Goal: Find specific page/section: Find specific page/section

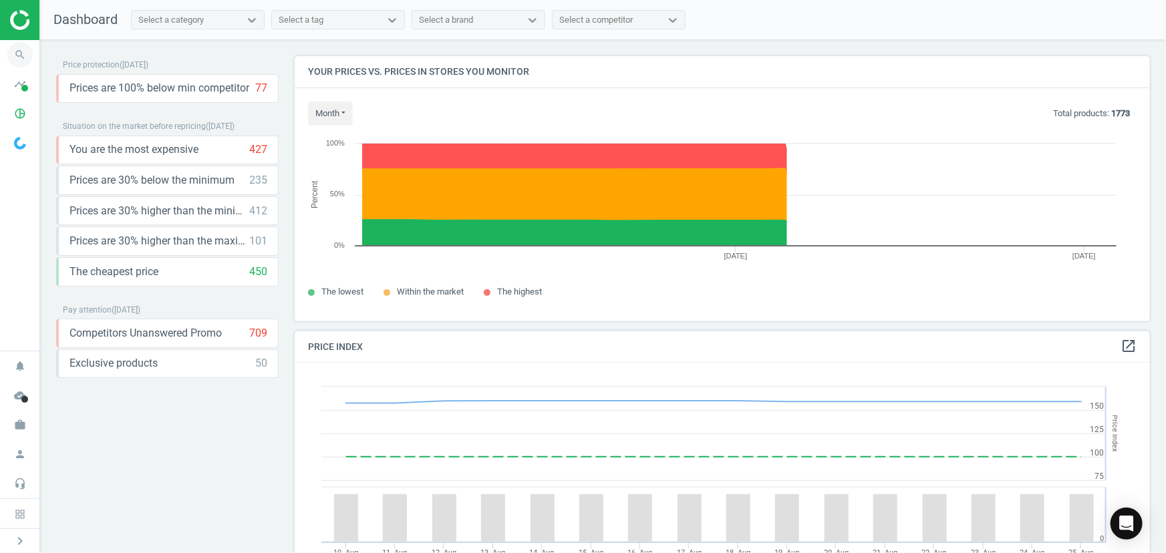
scroll to position [327, 866]
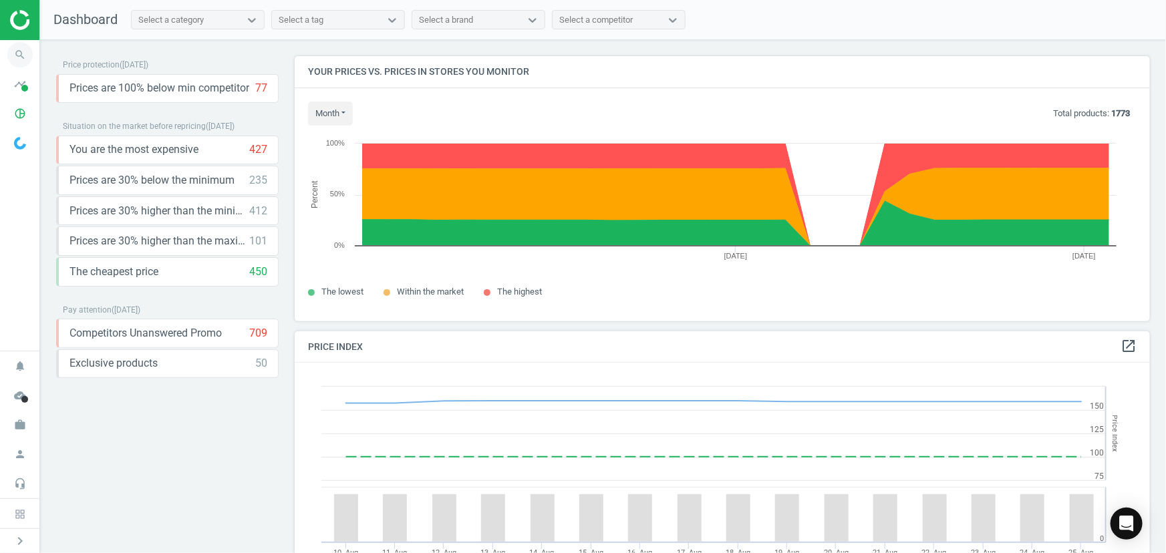
click at [18, 57] on icon "search" at bounding box center [19, 54] width 25 height 25
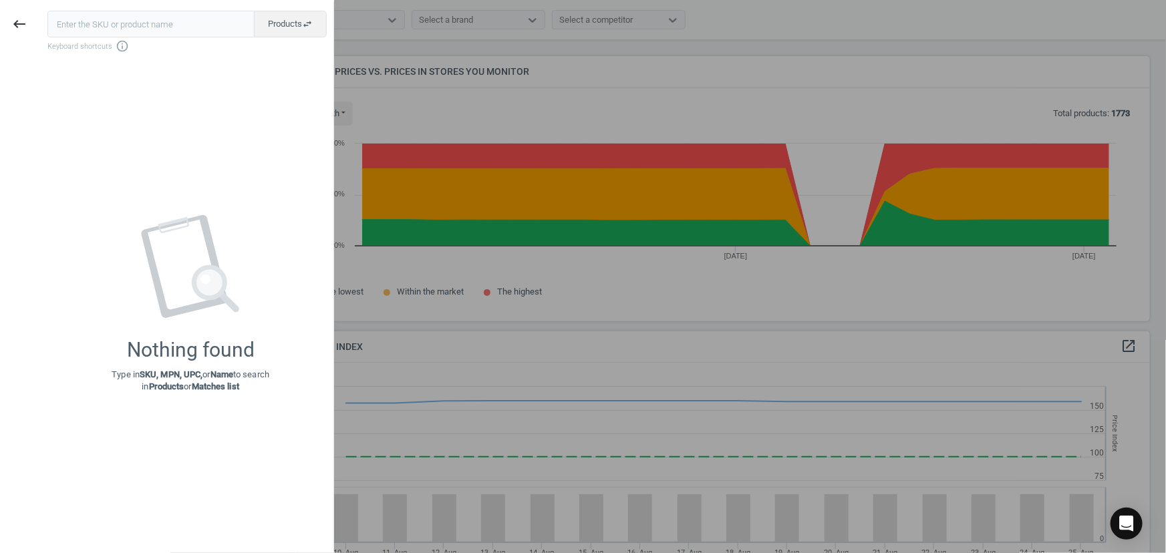
click at [138, 26] on input "text" at bounding box center [150, 24] width 207 height 27
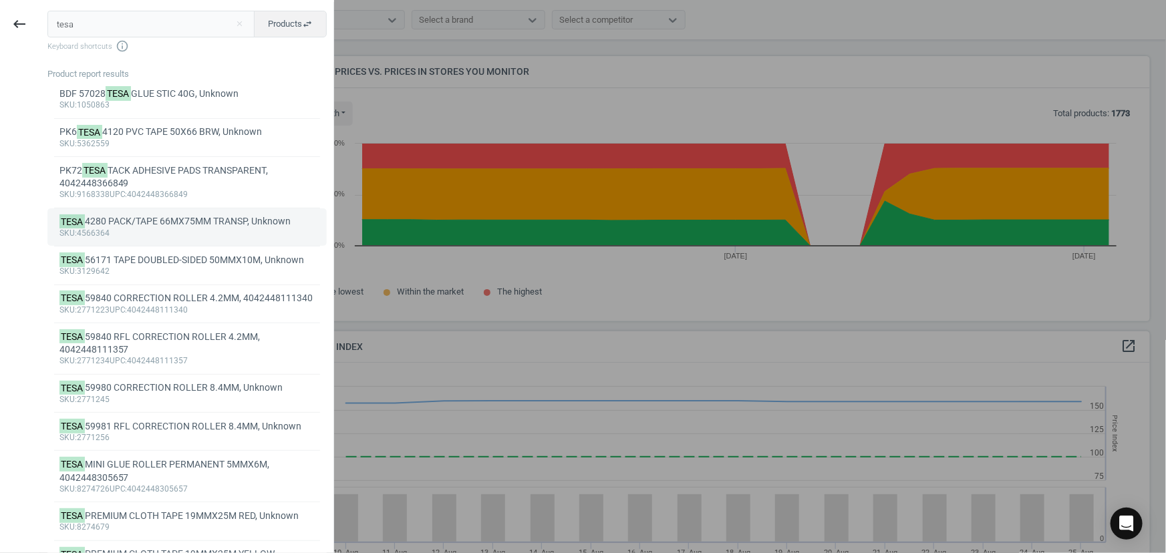
type input "tesa"
click at [167, 226] on div "TESA 4280 PACK/TAPE 66MX75MM TRANSP, Unknown" at bounding box center [187, 221] width 256 height 13
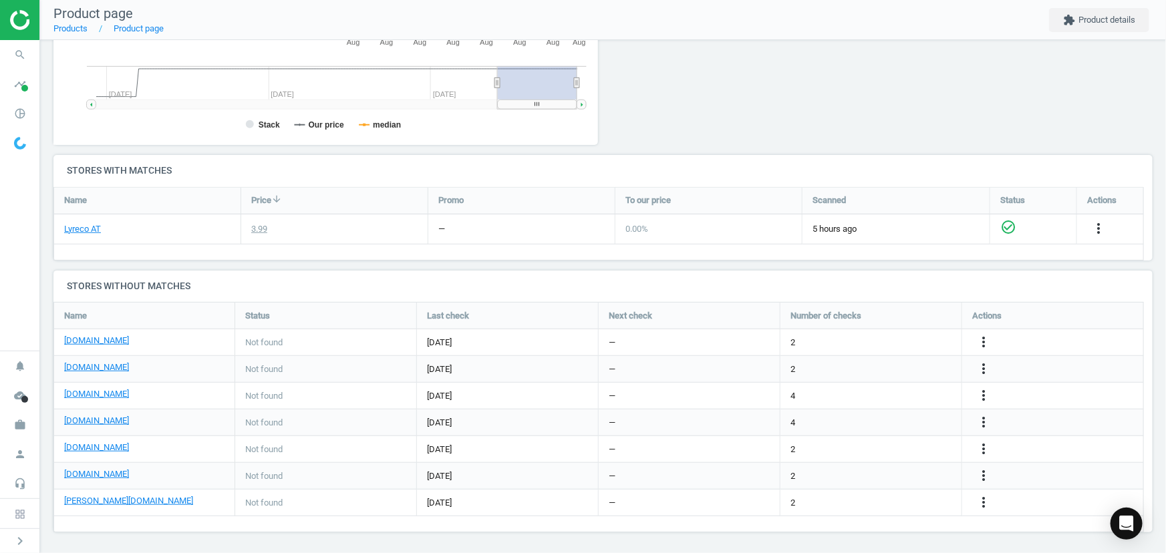
scroll to position [327, 0]
click at [126, 418] on link "[DOMAIN_NAME]" at bounding box center [96, 418] width 65 height 12
click at [19, 55] on icon "search" at bounding box center [19, 54] width 25 height 25
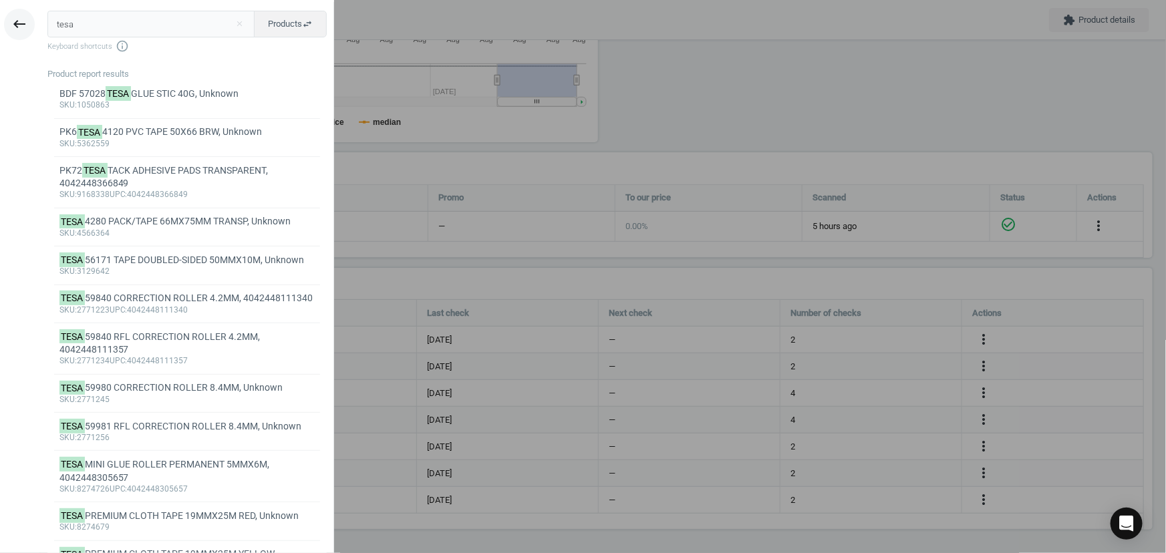
drag, startPoint x: 133, startPoint y: 22, endPoint x: 15, endPoint y: 19, distance: 118.3
click at [15, 19] on div "keyboard_backspace tesa close Products swap_horiz Keyboard shortcuts info_outli…" at bounding box center [167, 278] width 334 height 553
click at [15, 19] on icon "keyboard_backspace" at bounding box center [19, 24] width 16 height 16
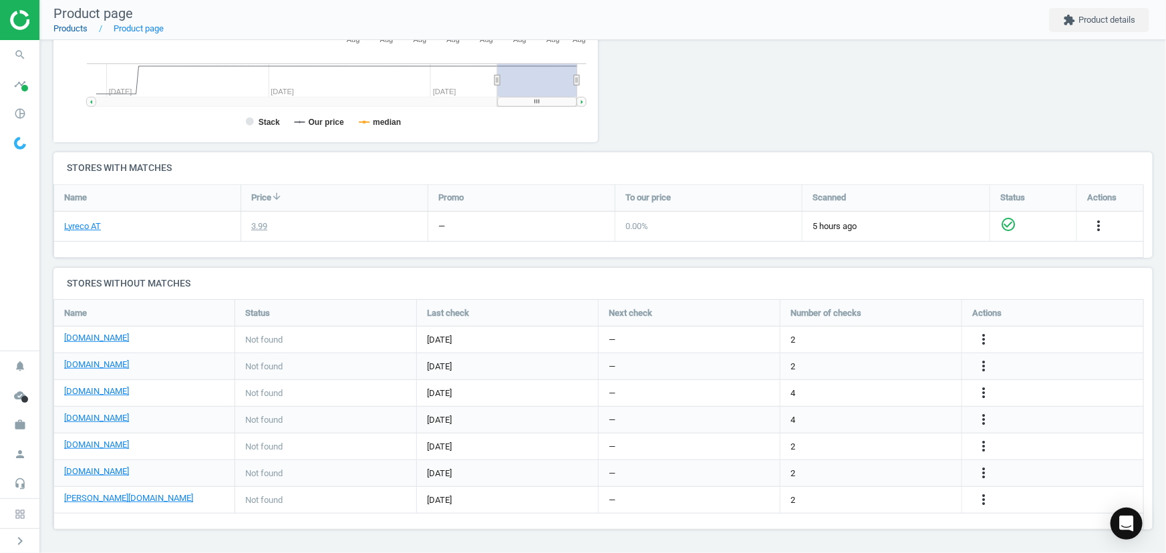
click at [70, 27] on link "Products" at bounding box center [70, 28] width 34 height 10
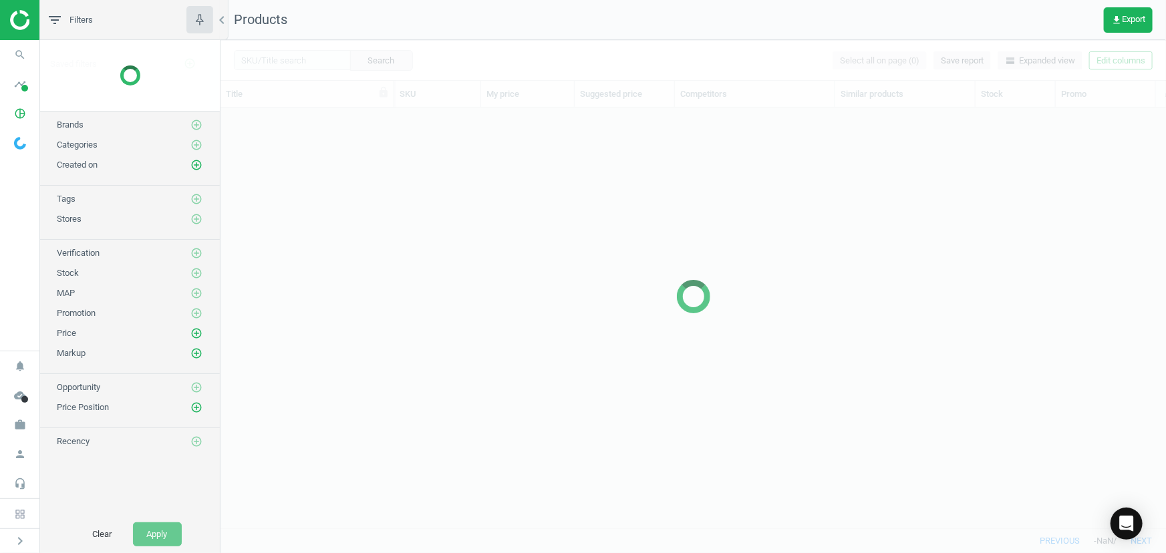
scroll to position [402, 936]
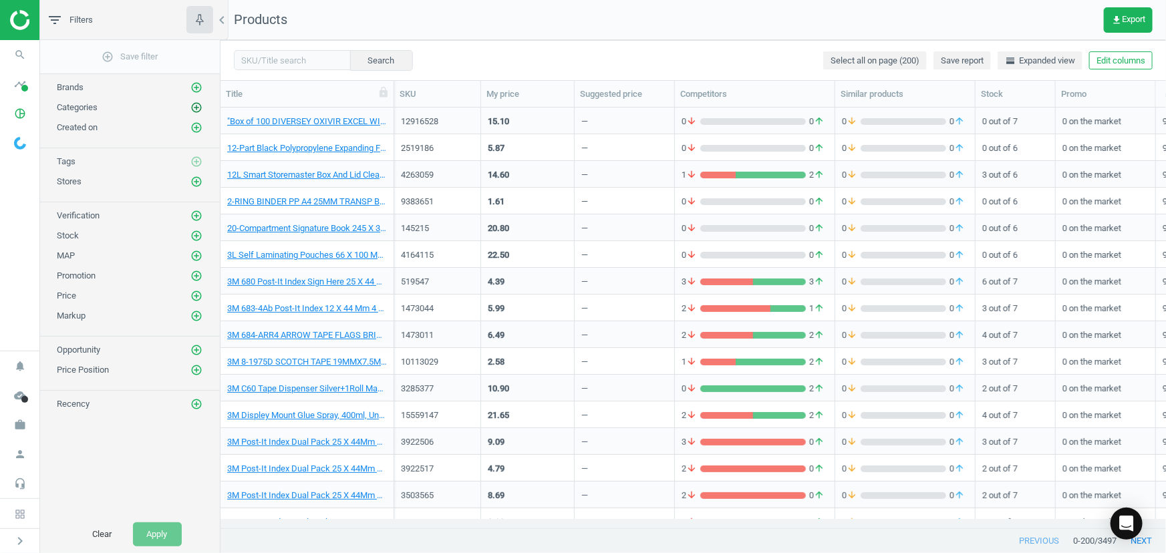
click at [200, 106] on icon "add_circle_outline" at bounding box center [196, 108] width 12 height 12
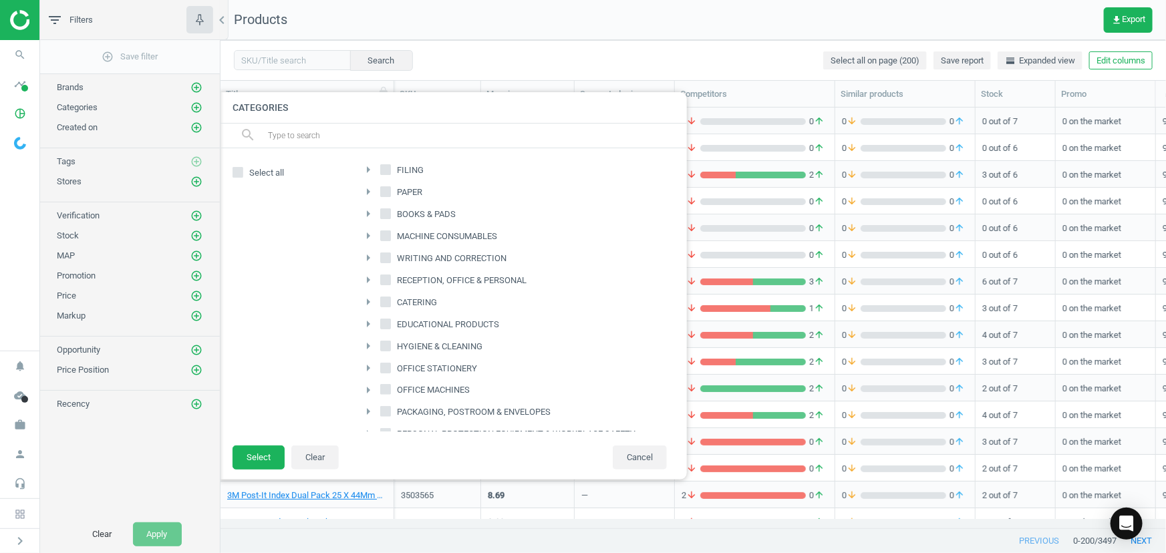
scroll to position [114, 0]
click at [383, 394] on input "PACKAGING, POSTROOM & ENVELOPES" at bounding box center [386, 394] width 9 height 9
checkbox input "true"
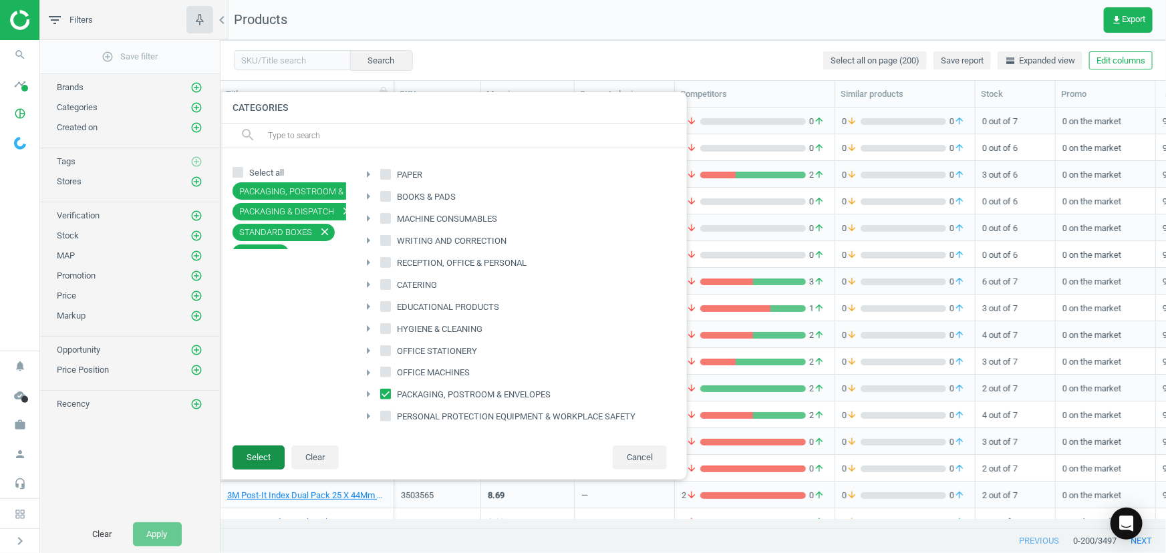
click at [262, 454] on button "Select" at bounding box center [259, 458] width 52 height 24
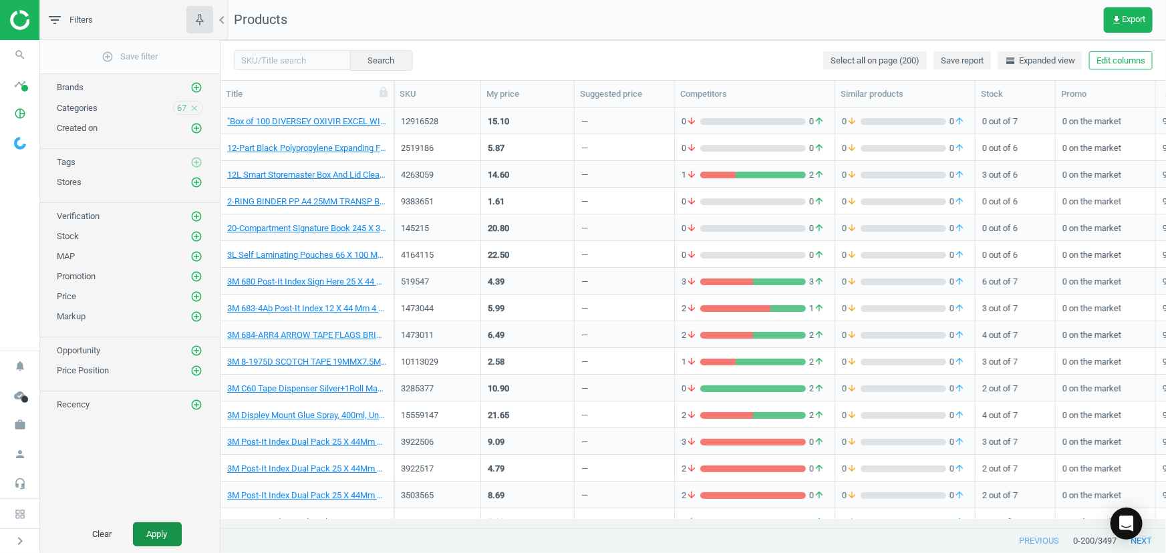
click at [160, 536] on button "Apply" at bounding box center [157, 535] width 49 height 24
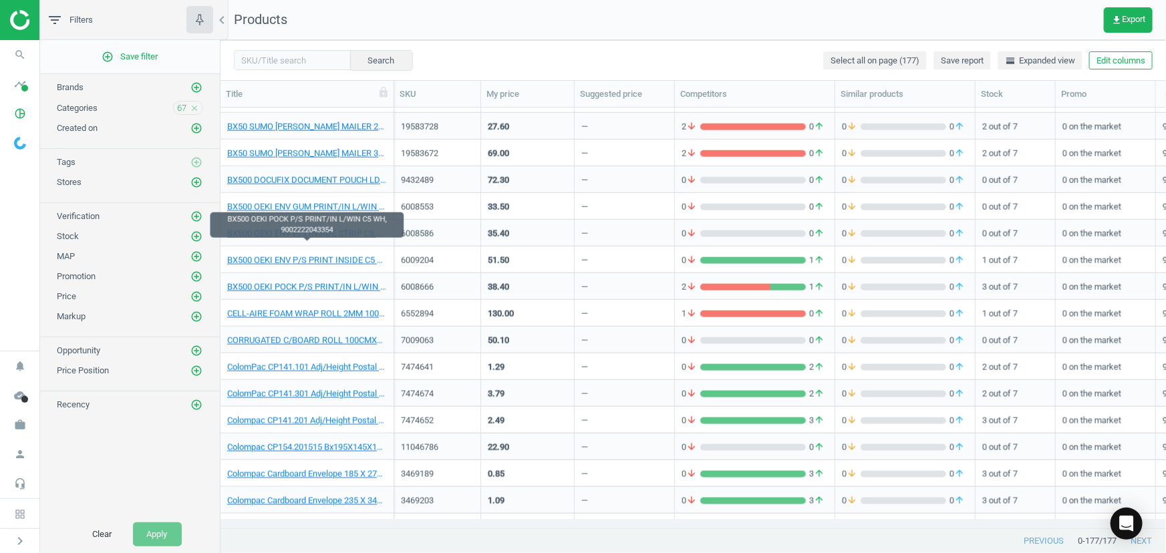
scroll to position [911, 0]
